Goal: Complete application form: Complete application form

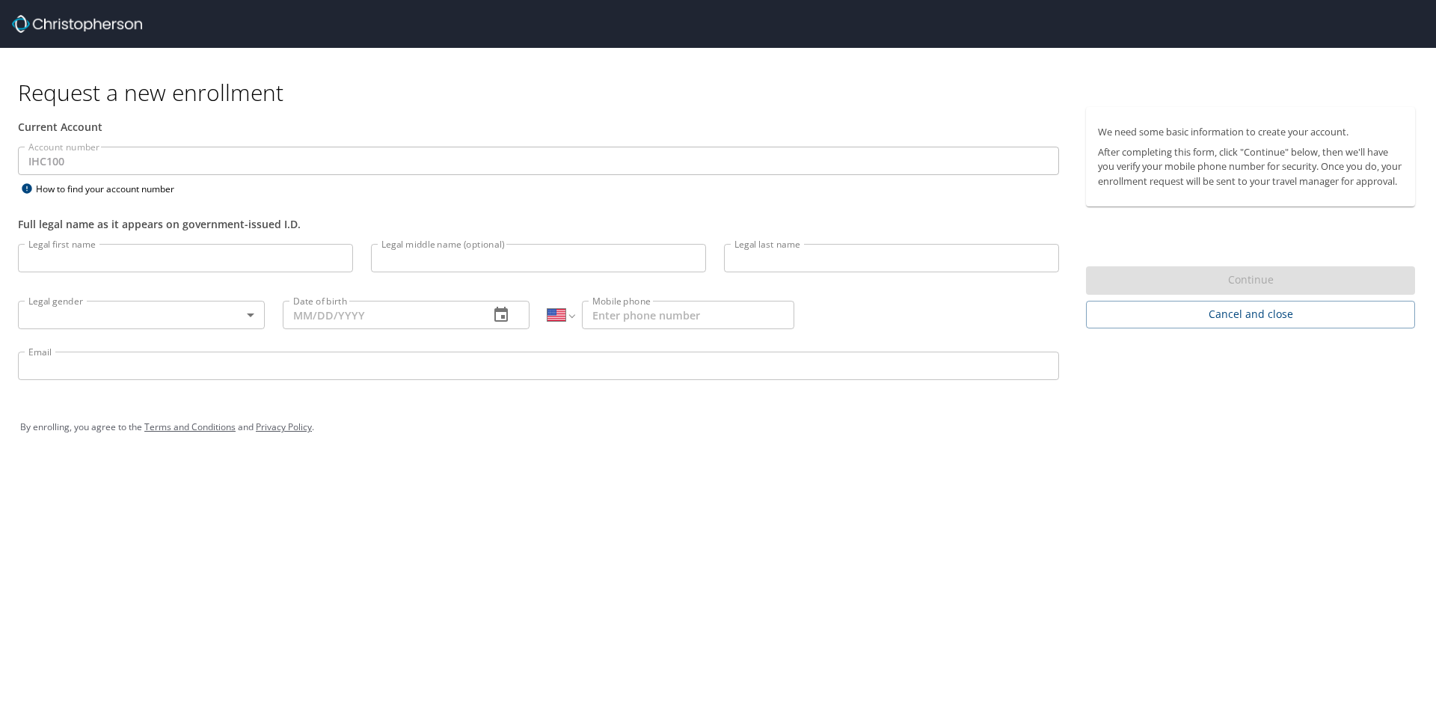
select select "US"
click at [203, 258] on input "Legal first name" at bounding box center [185, 258] width 335 height 28
type input "Michael"
type input "Joel Myers"
type input "Agee"
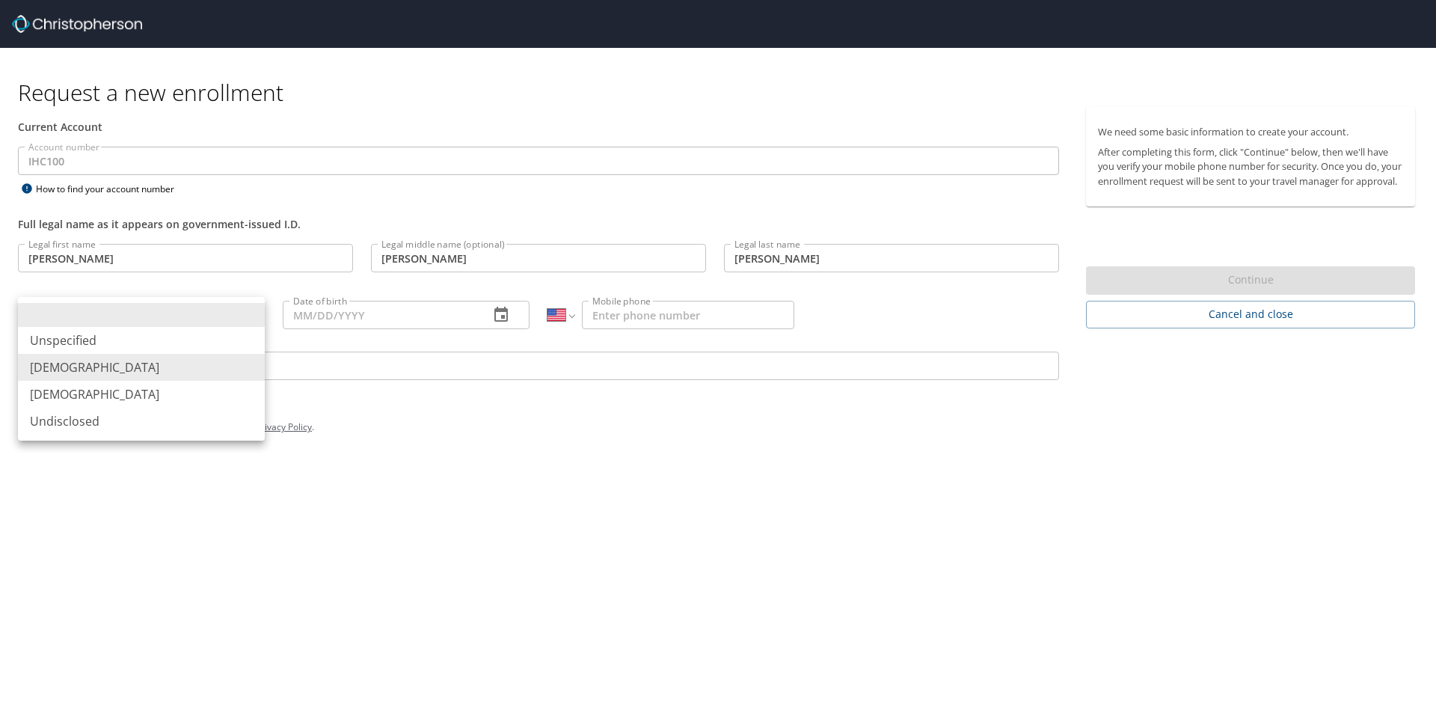
type input "Male"
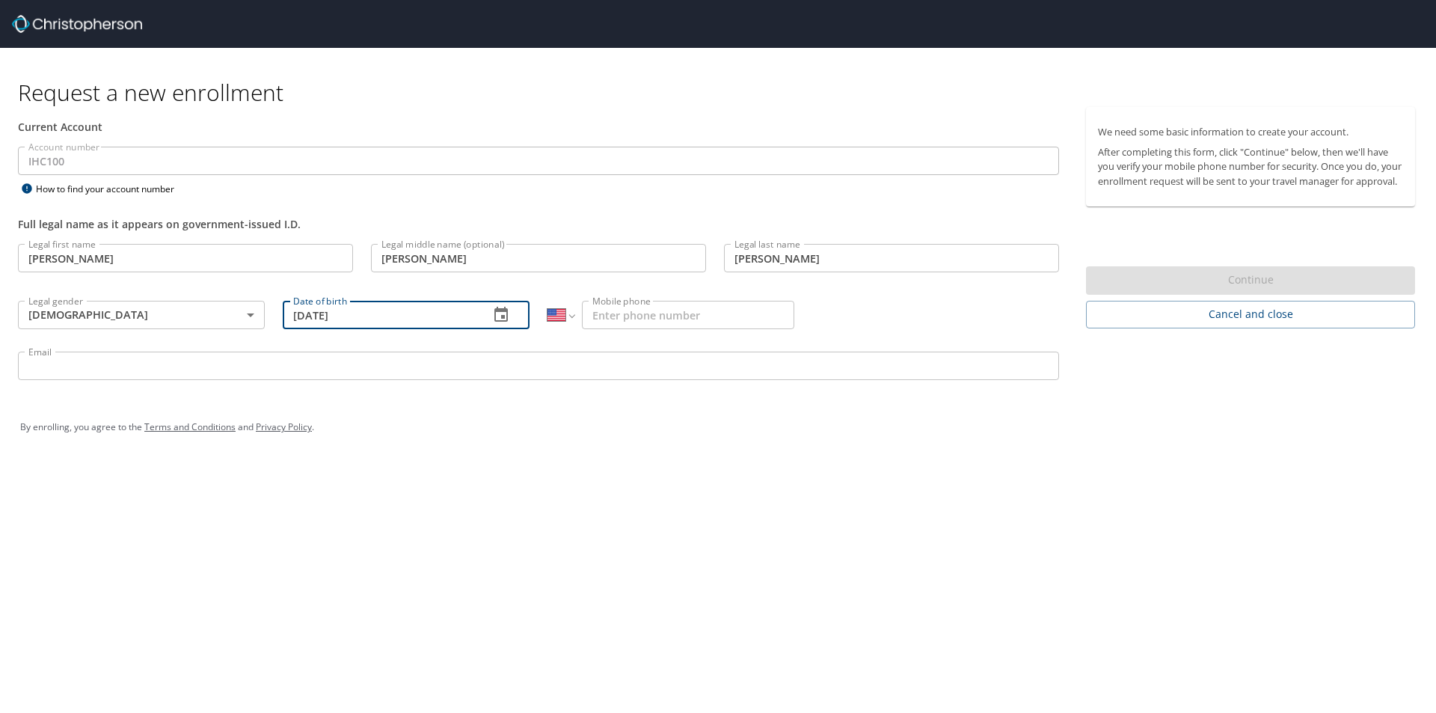
type input "07/01/1982"
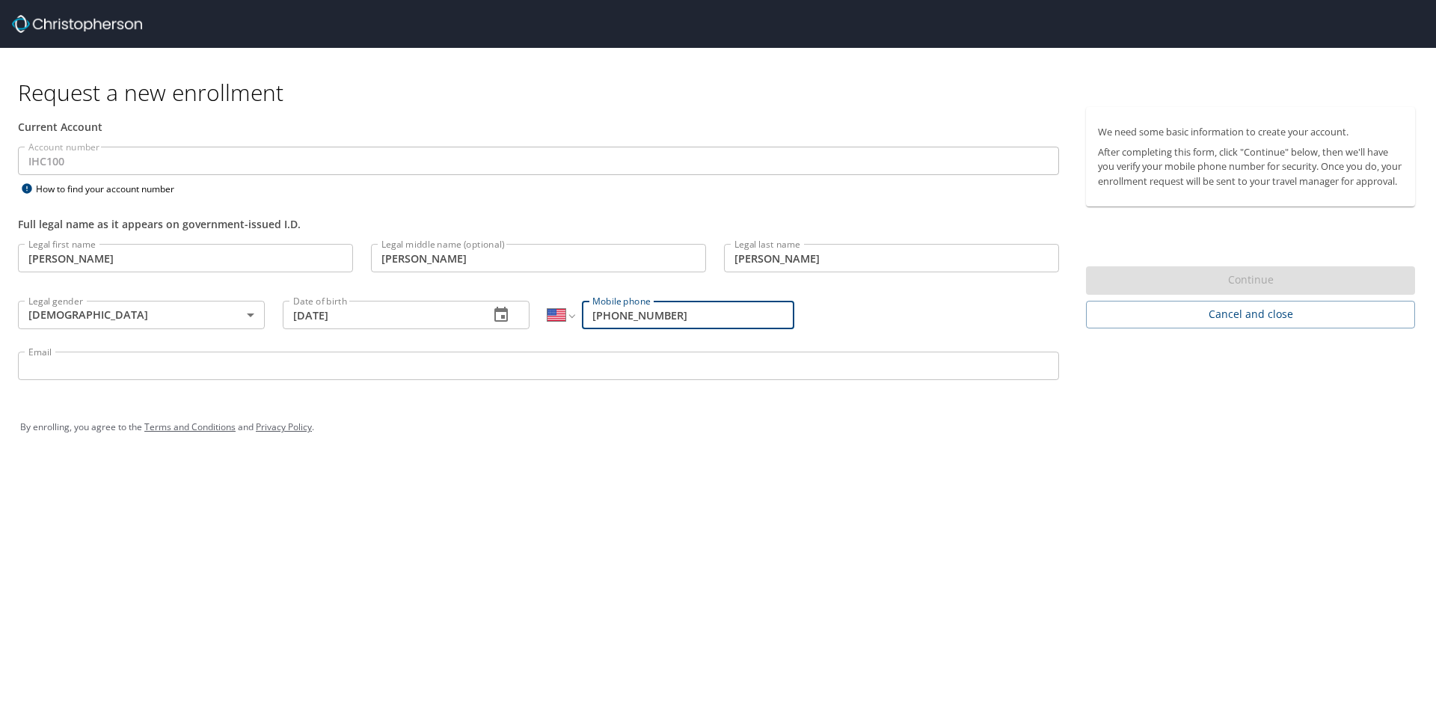
type input "(702) 302-9686"
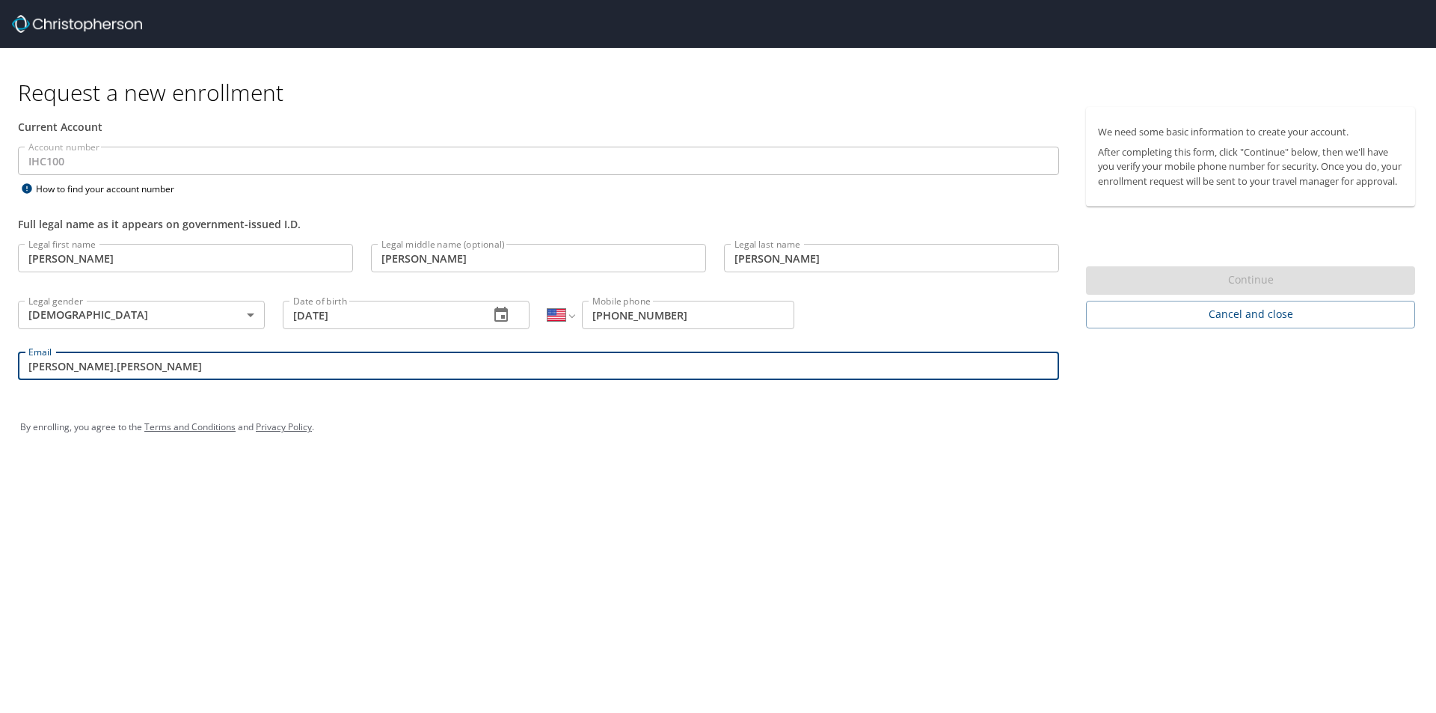
type input "joel.agee@imail.org"
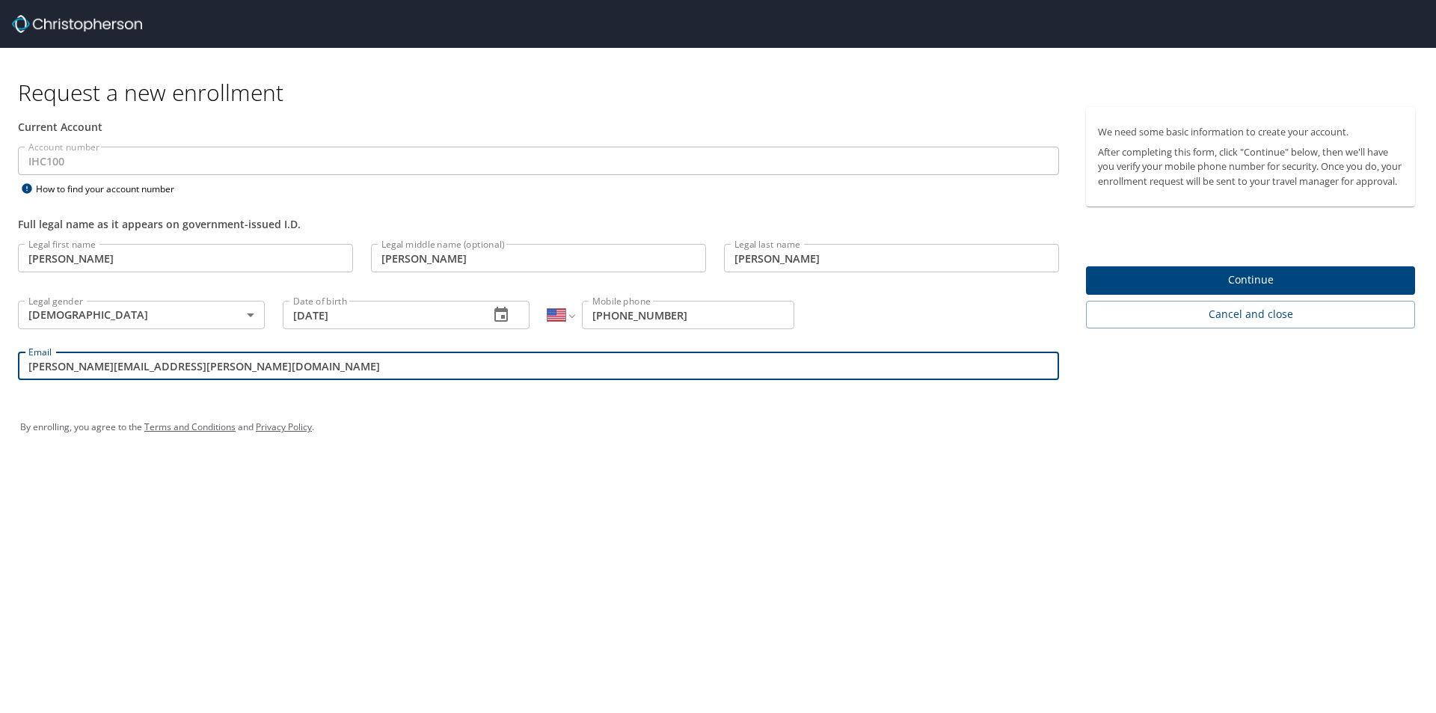
click at [710, 313] on input "(702) 302-9686" at bounding box center [688, 315] width 212 height 28
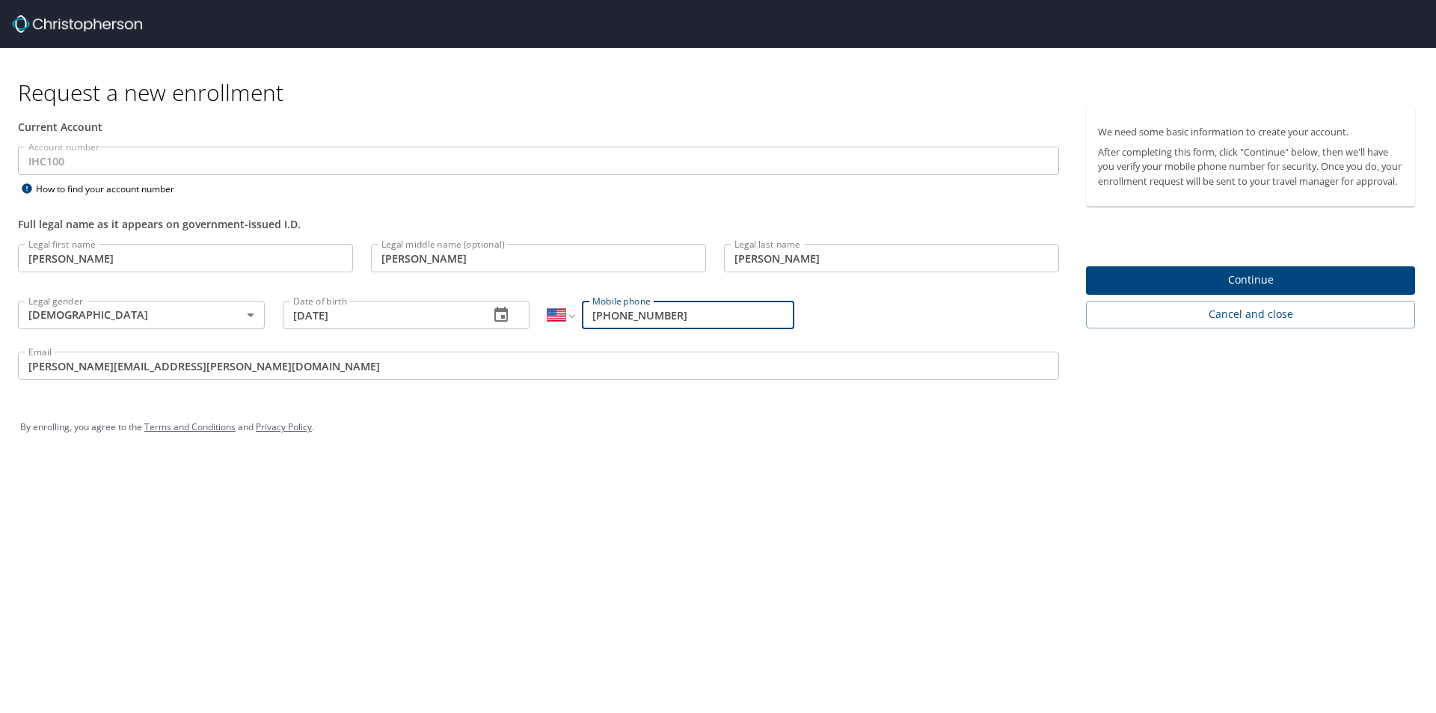
drag, startPoint x: 622, startPoint y: 313, endPoint x: 704, endPoint y: 314, distance: 82.3
click at [704, 314] on input "(702) 302-9686" at bounding box center [688, 315] width 212 height 28
type input "(702) 352-7718"
click at [1126, 288] on span "Continue" at bounding box center [1250, 280] width 305 height 19
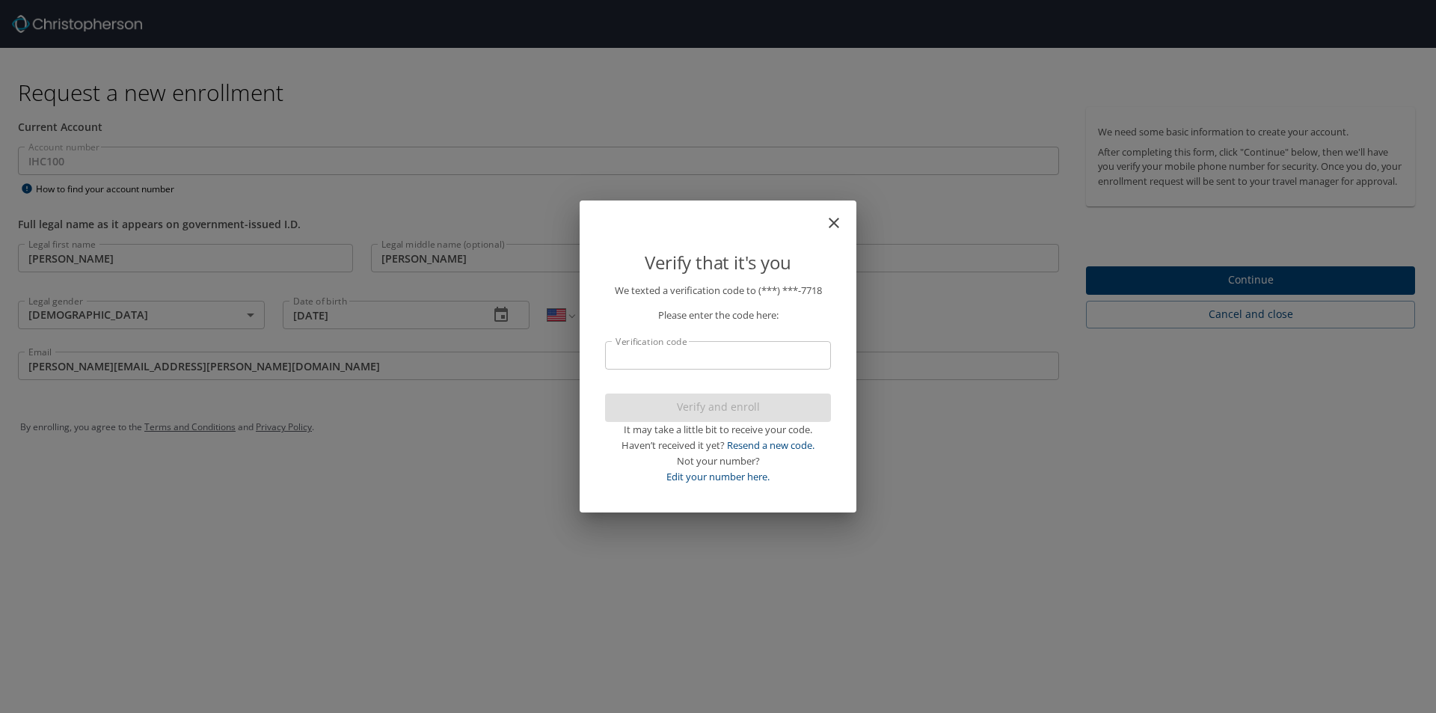
click at [783, 354] on input "Verification code" at bounding box center [718, 355] width 226 height 28
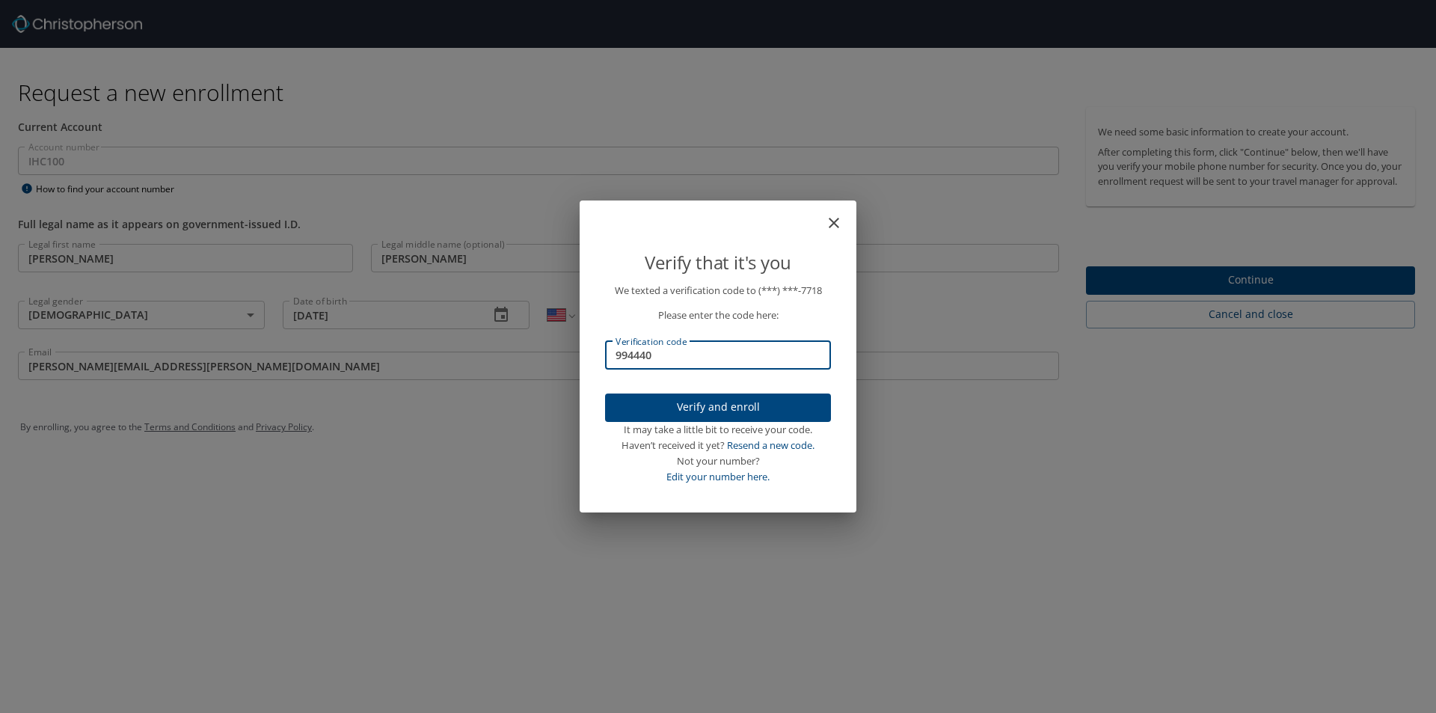
type input "994440"
click at [744, 403] on span "Verify and enroll" at bounding box center [718, 407] width 202 height 19
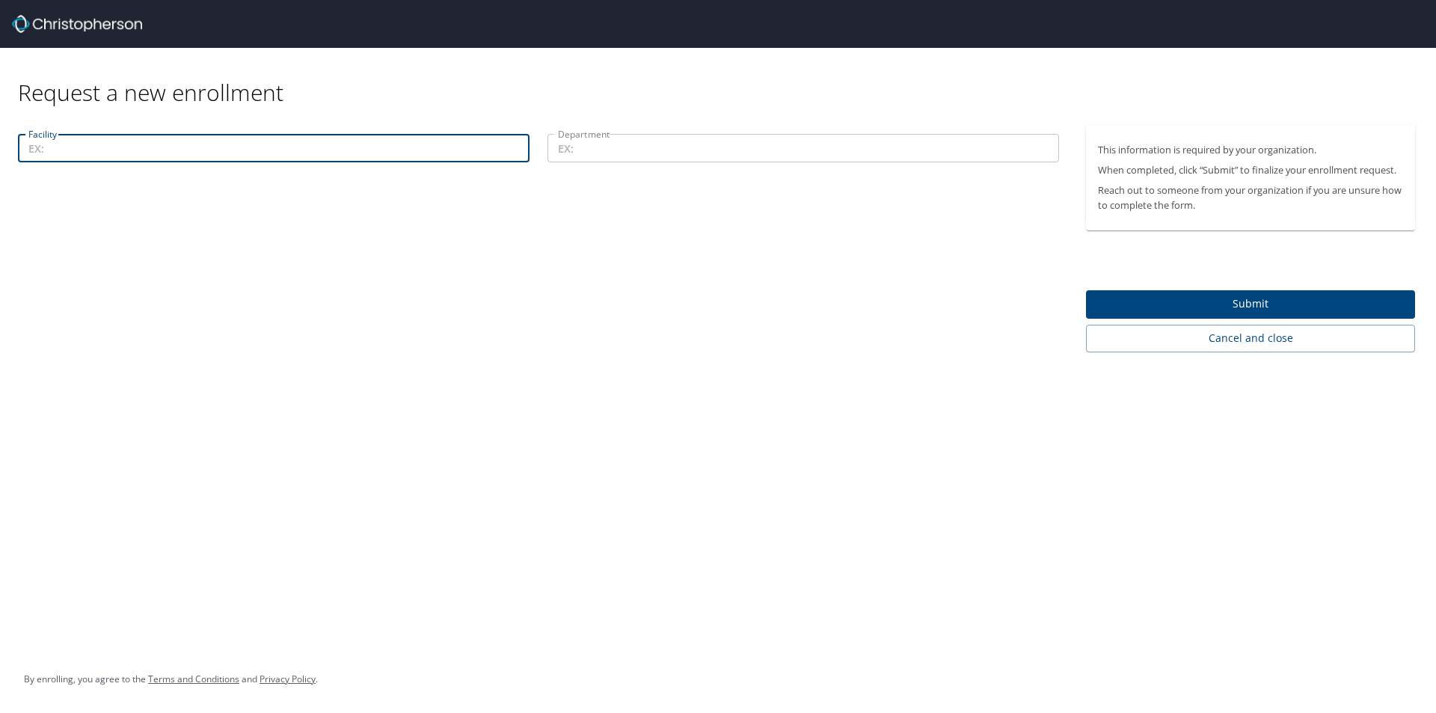
click at [374, 147] on input "Facility" at bounding box center [273, 148] width 511 height 28
click at [365, 144] on input "Facility" at bounding box center [273, 148] width 511 height 28
click at [365, 144] on input "df" at bounding box center [273, 148] width 511 height 28
type input "Nevada Central Office"
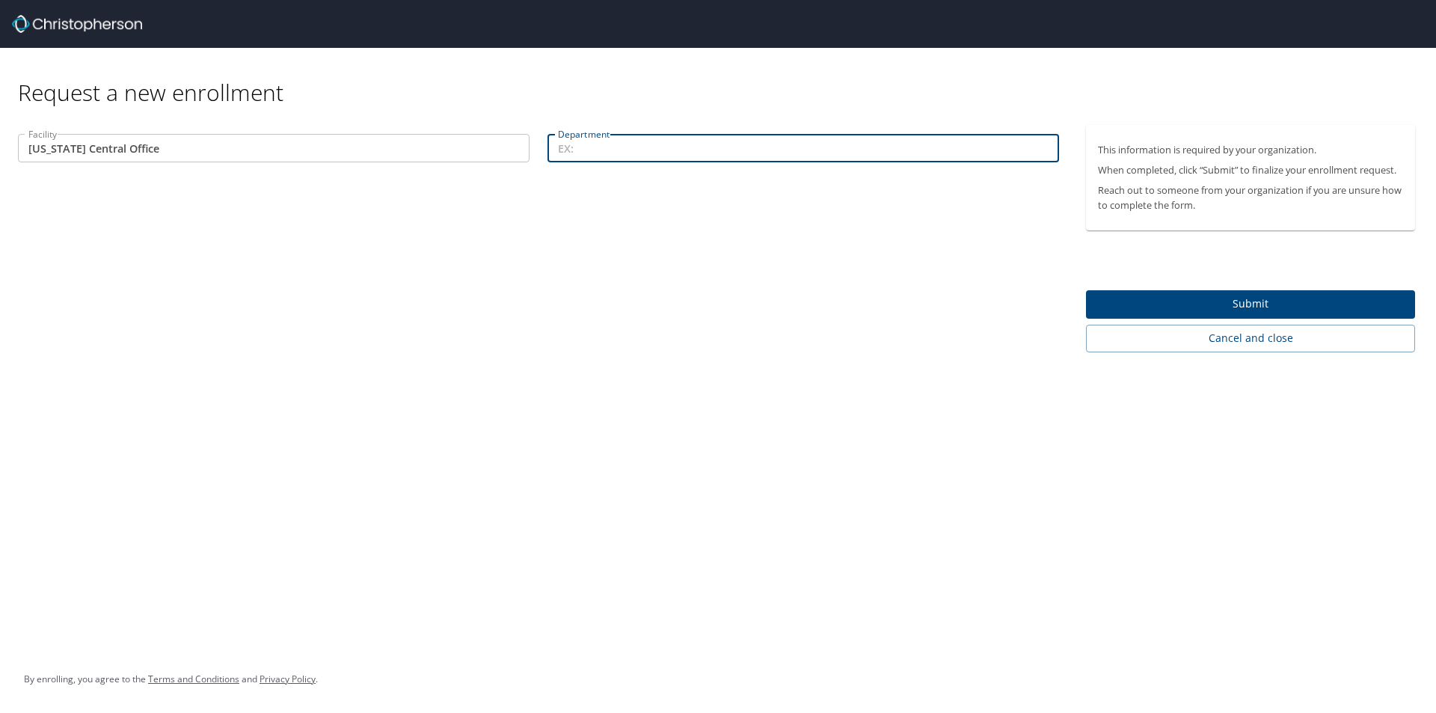
click at [595, 149] on input "Department" at bounding box center [802, 148] width 511 height 28
type input "Learning and Development"
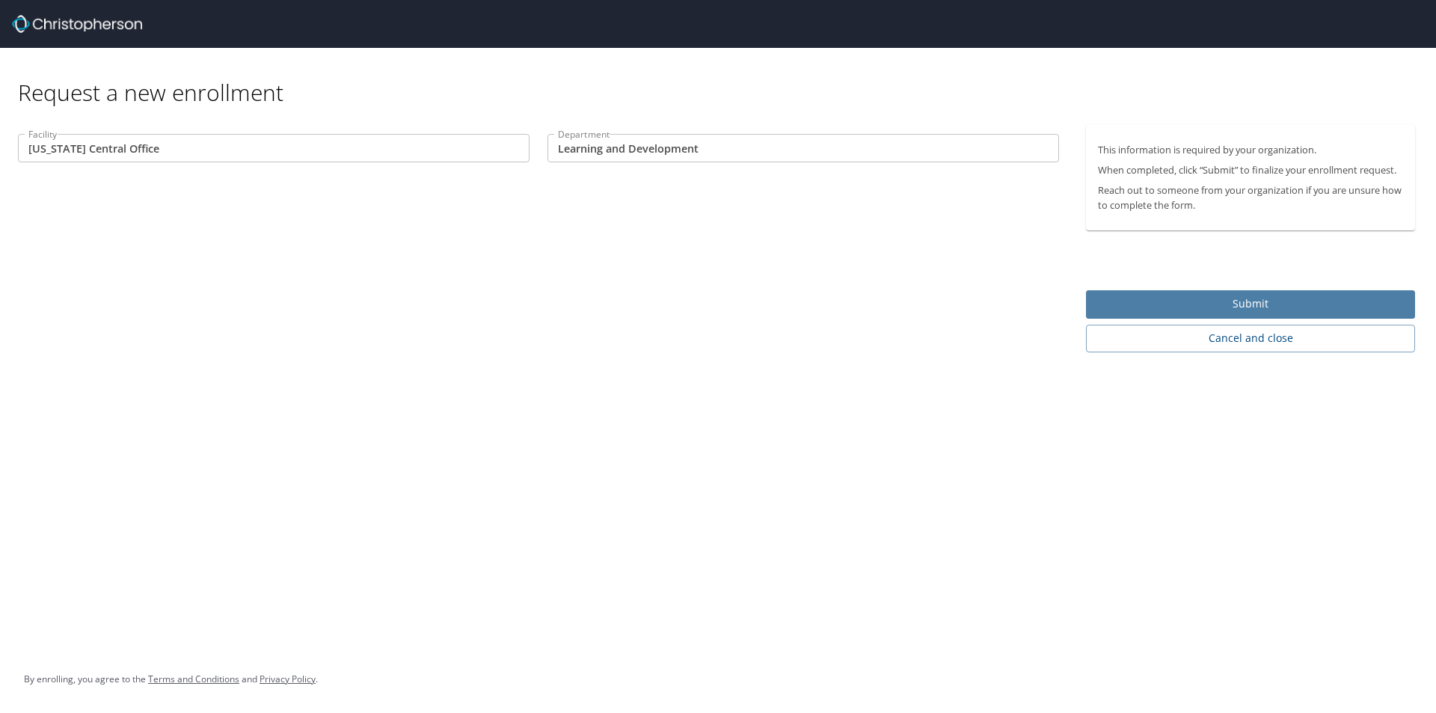
click at [1128, 307] on span "Submit" at bounding box center [1250, 304] width 305 height 19
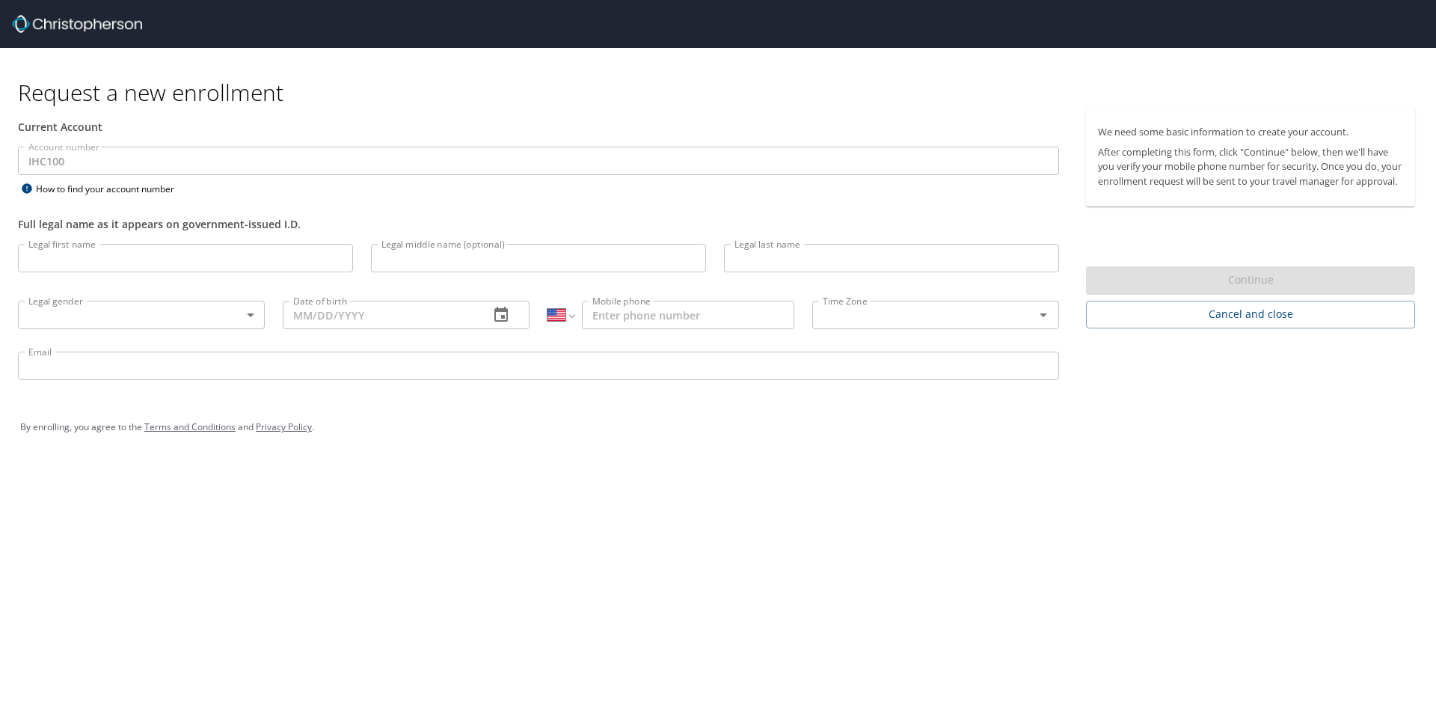
select select "US"
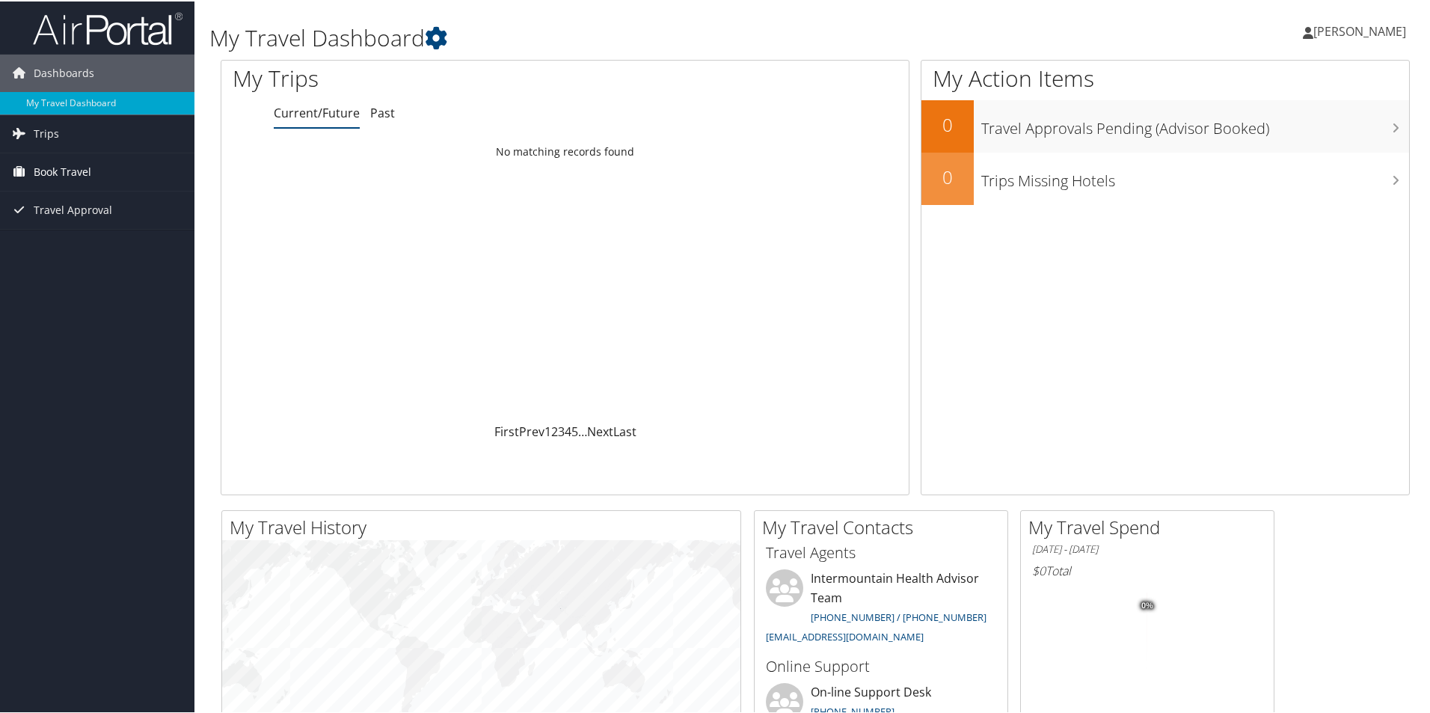
click at [65, 172] on span "Book Travel" at bounding box center [63, 170] width 58 height 37
click at [159, 244] on link "Book/Manage Online Trips" at bounding box center [97, 245] width 194 height 22
click at [123, 250] on link "Book/Manage Online Trips" at bounding box center [97, 245] width 194 height 22
click at [95, 243] on link "Book/Manage Online Trips" at bounding box center [97, 245] width 194 height 22
click at [72, 175] on span "Book Travel" at bounding box center [63, 170] width 58 height 37
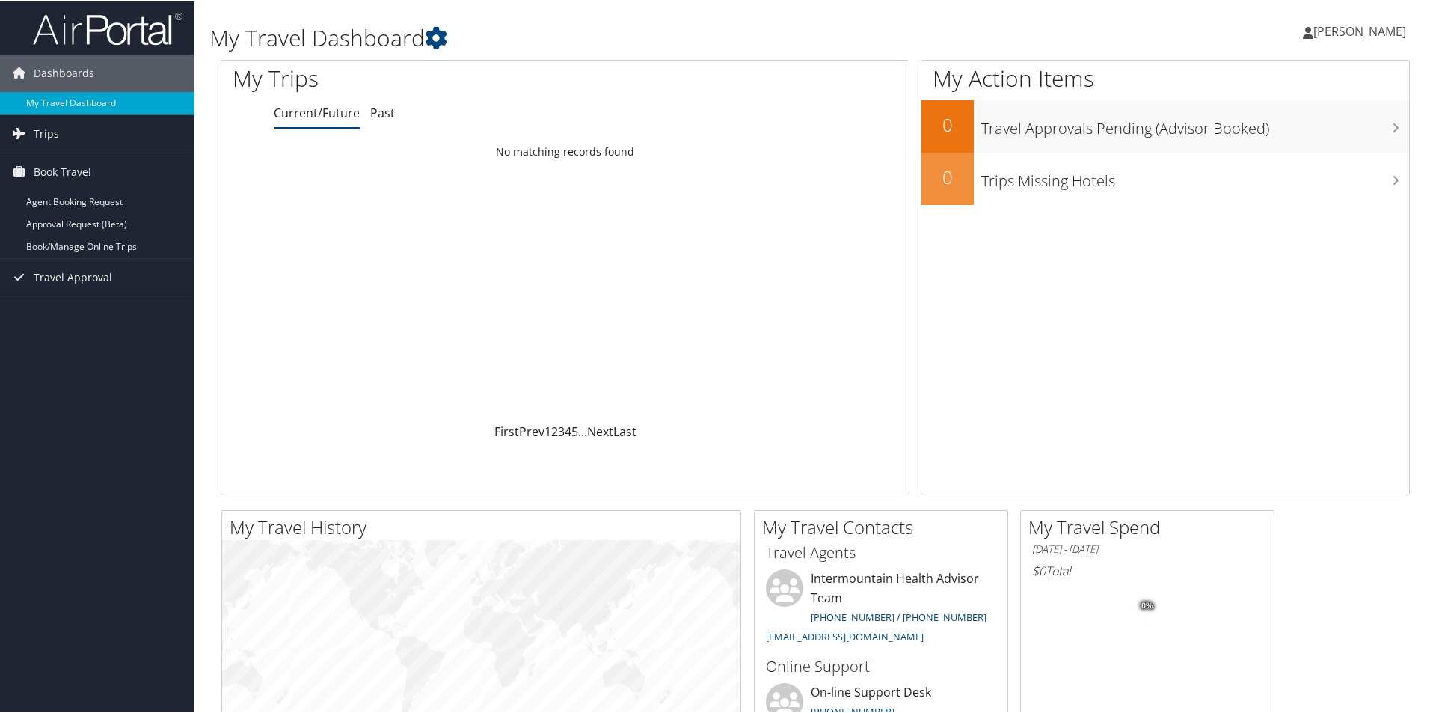
click at [147, 313] on div "Dashboards My Travel Dashboard Trips Current/Future Trips Past Trips Trips Miss…" at bounding box center [718, 565] width 1436 height 1130
